Goal: Find specific page/section: Locate a particular part of the current website

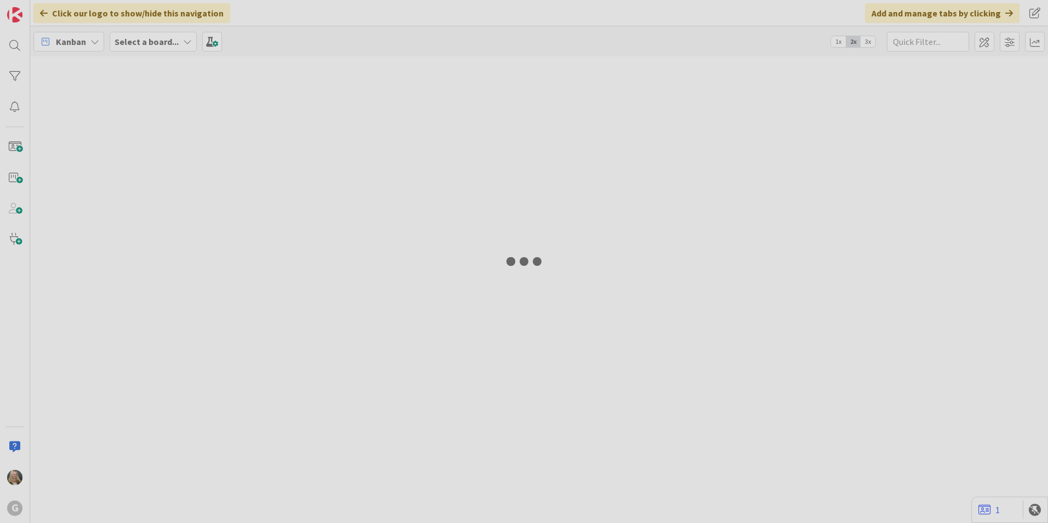
type input "Green"
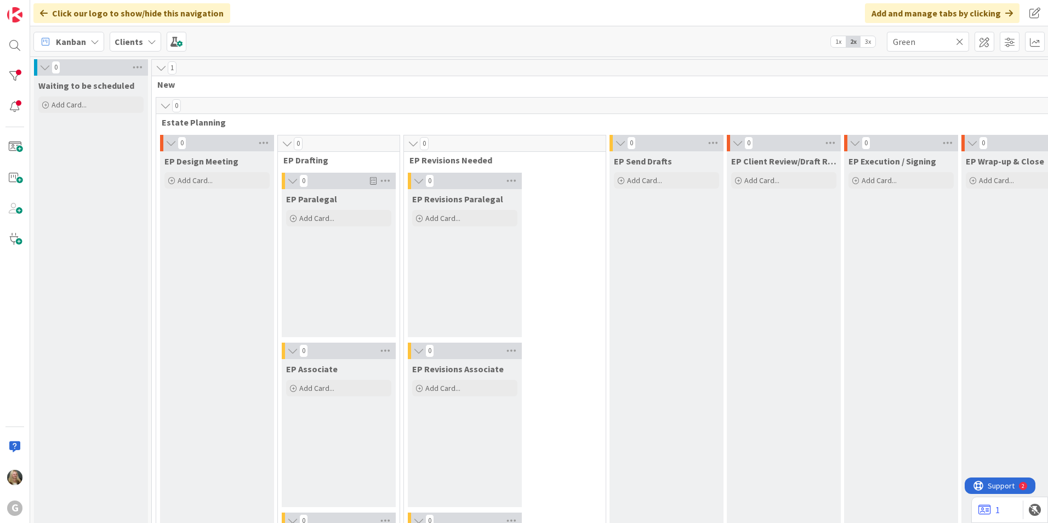
click at [136, 33] on div "Clients" at bounding box center [136, 42] width 52 height 20
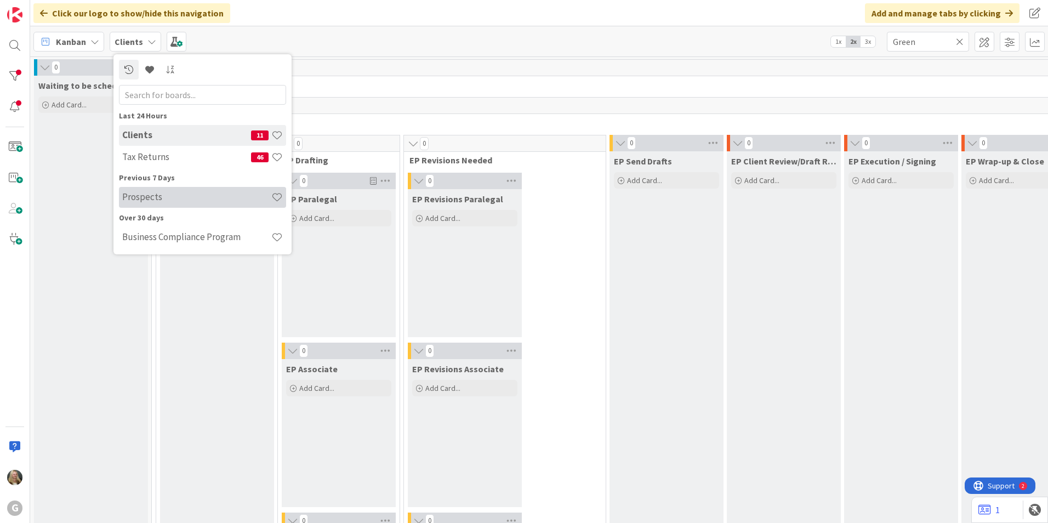
click at [140, 198] on h4 "Prospects" at bounding box center [196, 196] width 149 height 11
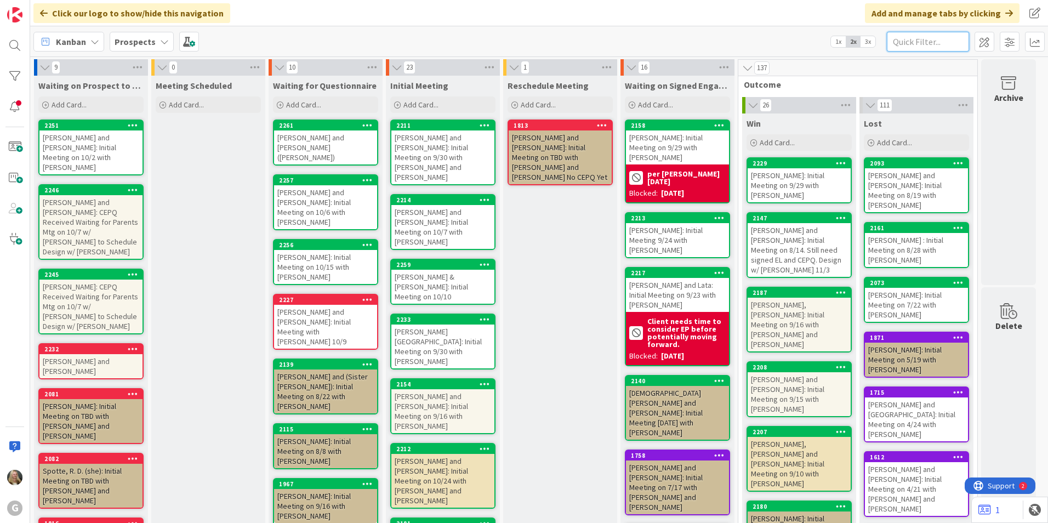
click at [900, 40] on input "text" at bounding box center [928, 42] width 82 height 20
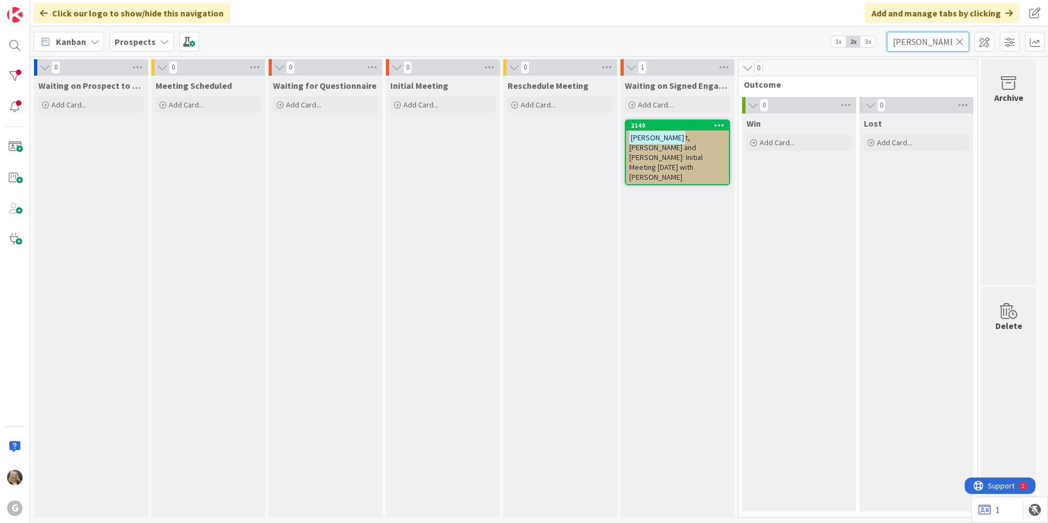
type input "[PERSON_NAME]"
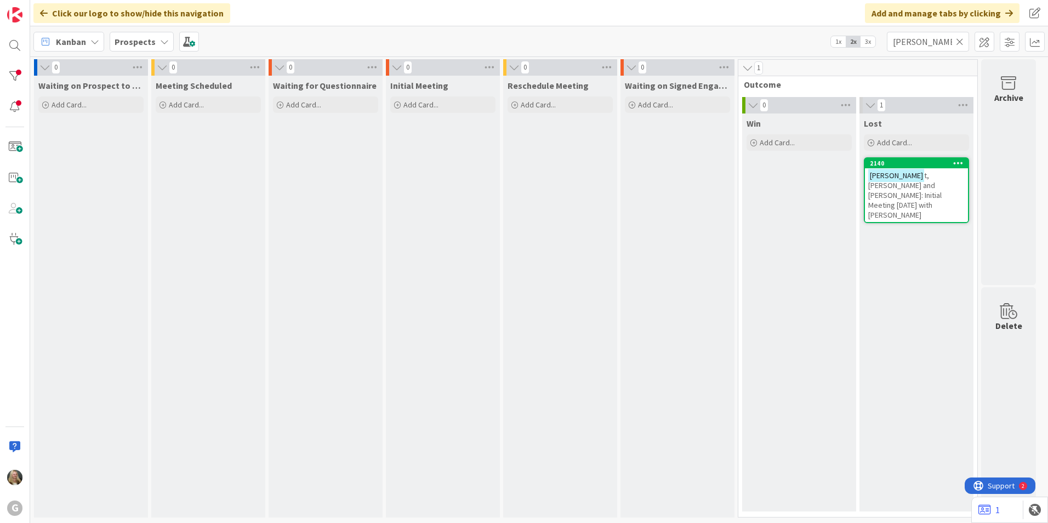
click at [904, 183] on span "t, [PERSON_NAME] and [PERSON_NAME]: Initial Meeting [DATE] with [PERSON_NAME]" at bounding box center [904, 194] width 73 height 49
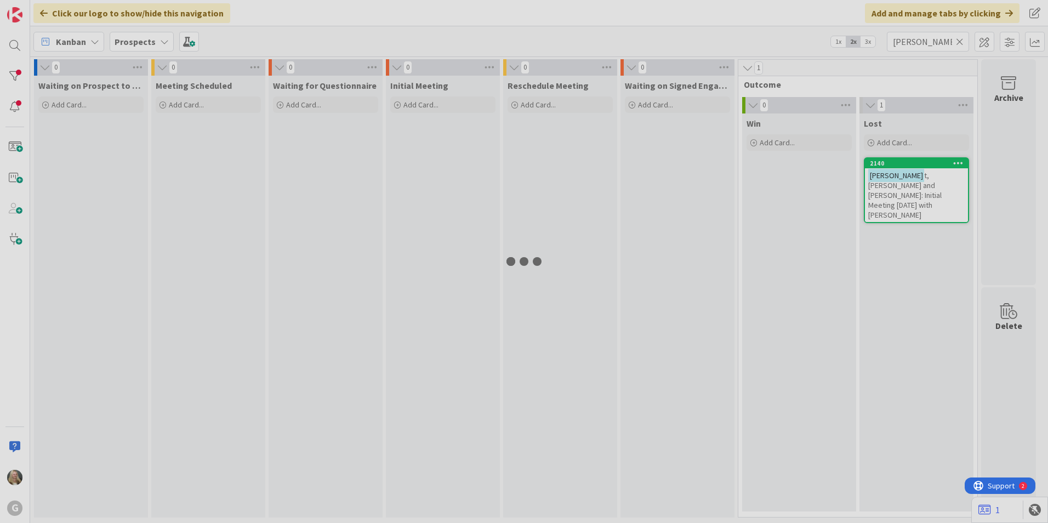
click at [904, 183] on div at bounding box center [524, 261] width 1048 height 523
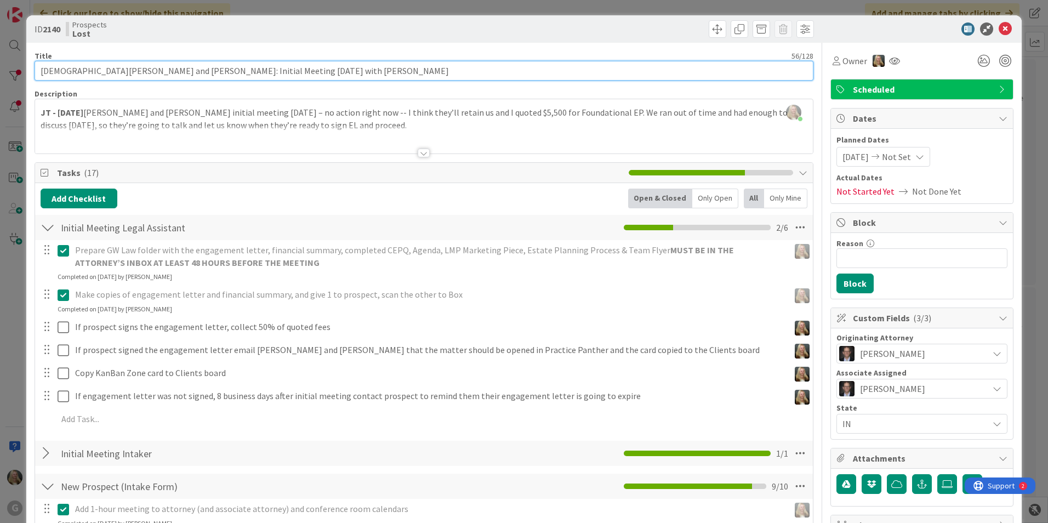
click at [251, 68] on input "[DEMOGRAPHIC_DATA][PERSON_NAME] and [PERSON_NAME]: Initial Meeting [DATE] with …" at bounding box center [424, 71] width 779 height 20
type input "[DEMOGRAPHIC_DATA][PERSON_NAME] and [PERSON_NAME]: Initial Meeting [DATE] with …"
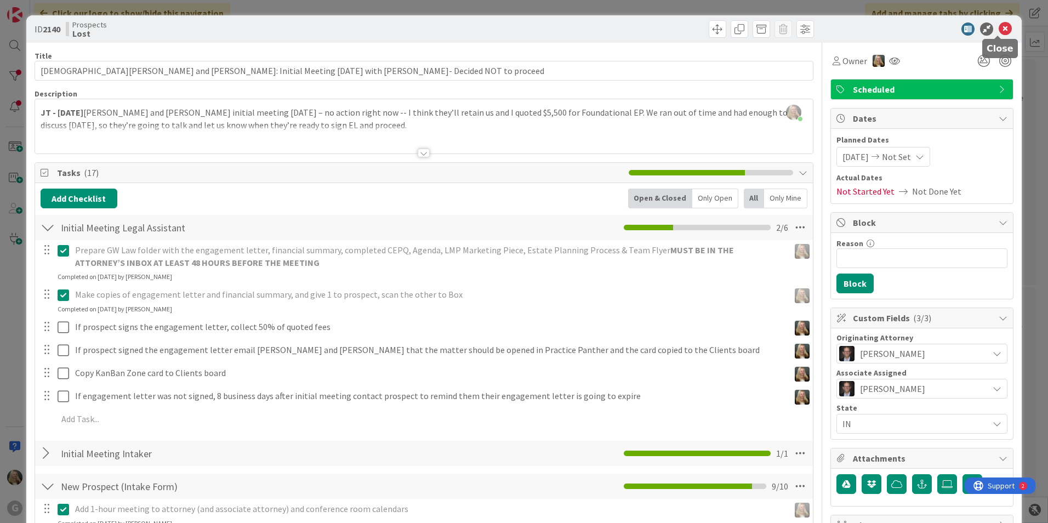
click at [999, 29] on icon at bounding box center [1005, 28] width 13 height 13
